Goal: Task Accomplishment & Management: Manage account settings

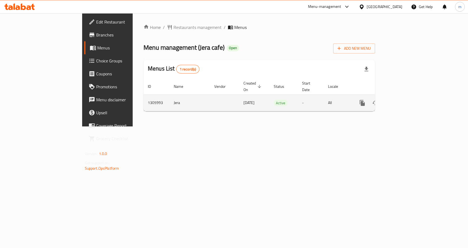
click at [405, 100] on icon "enhanced table" at bounding box center [401, 103] width 6 height 6
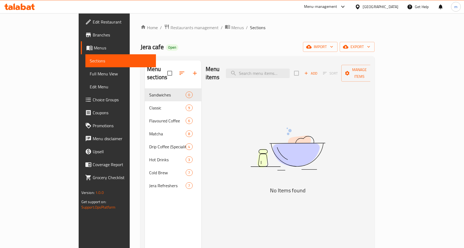
click at [93, 101] on span "Choice Groups" at bounding box center [122, 100] width 59 height 6
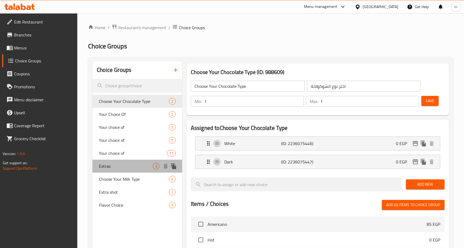
click at [129, 170] on div "Extras 3" at bounding box center [137, 166] width 90 height 13
type input "Extras"
type input "الإضافات"
type input "0"
type input "3"
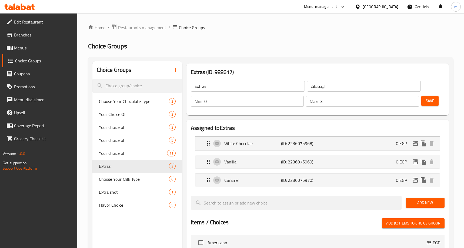
click at [263, 54] on div "Home / Restaurants management / Choice Groups Choice Groups Choice Groups Choos…" at bounding box center [270, 227] width 365 height 406
click at [128, 28] on span "Restaurants management" at bounding box center [142, 27] width 48 height 6
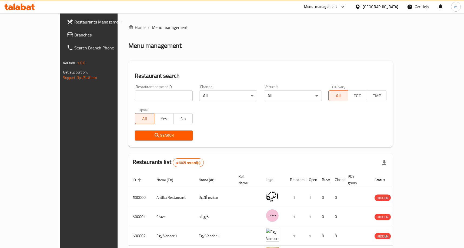
click at [74, 37] on span "Branches" at bounding box center [103, 35] width 59 height 6
